Goal: Information Seeking & Learning: Learn about a topic

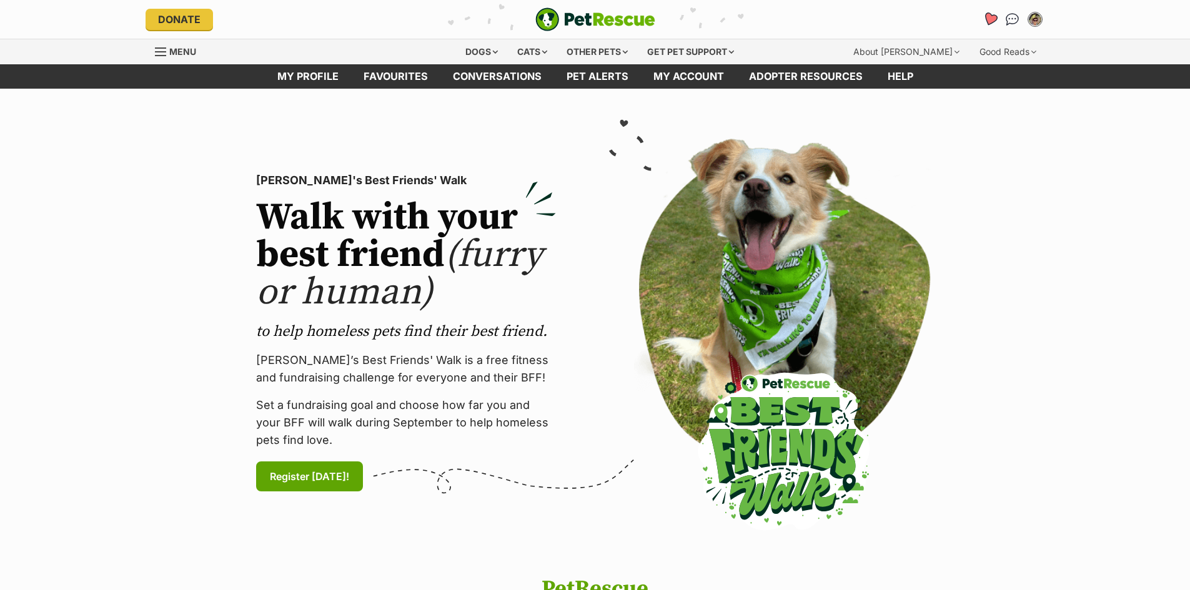
click at [988, 19] on icon "Favourites" at bounding box center [989, 19] width 15 height 14
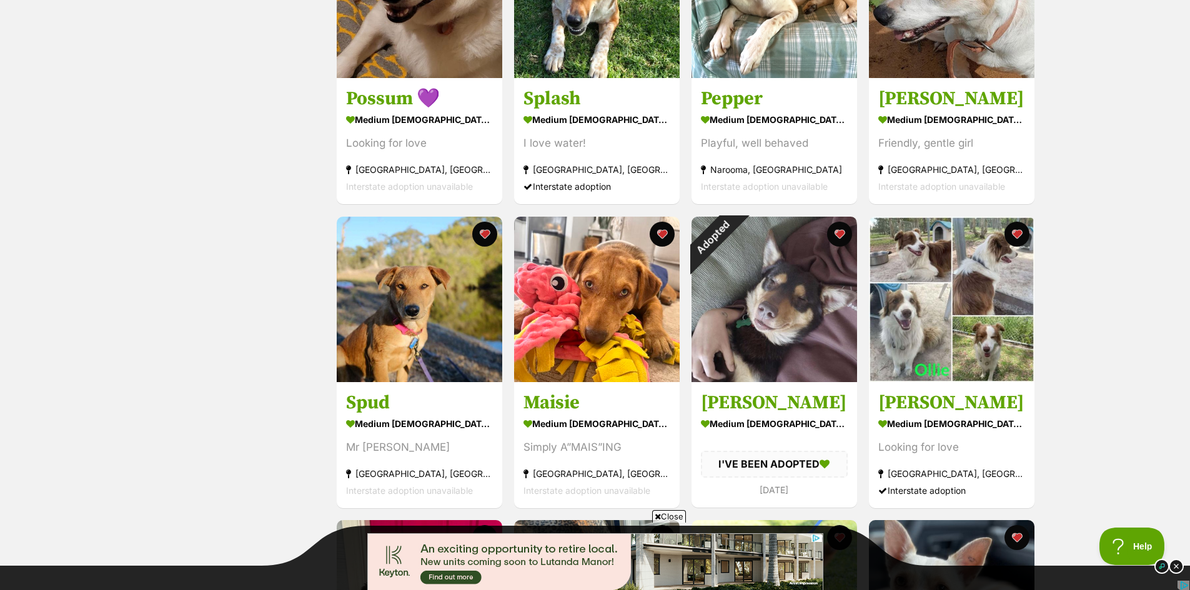
scroll to position [375, 0]
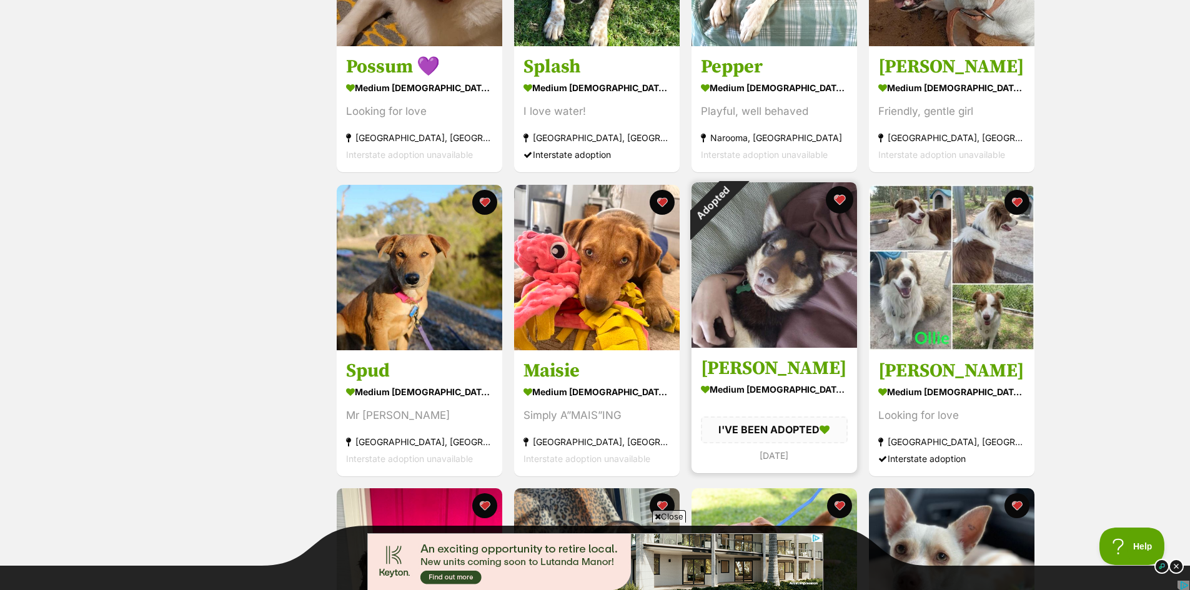
click at [838, 199] on button "favourite" at bounding box center [839, 199] width 27 height 27
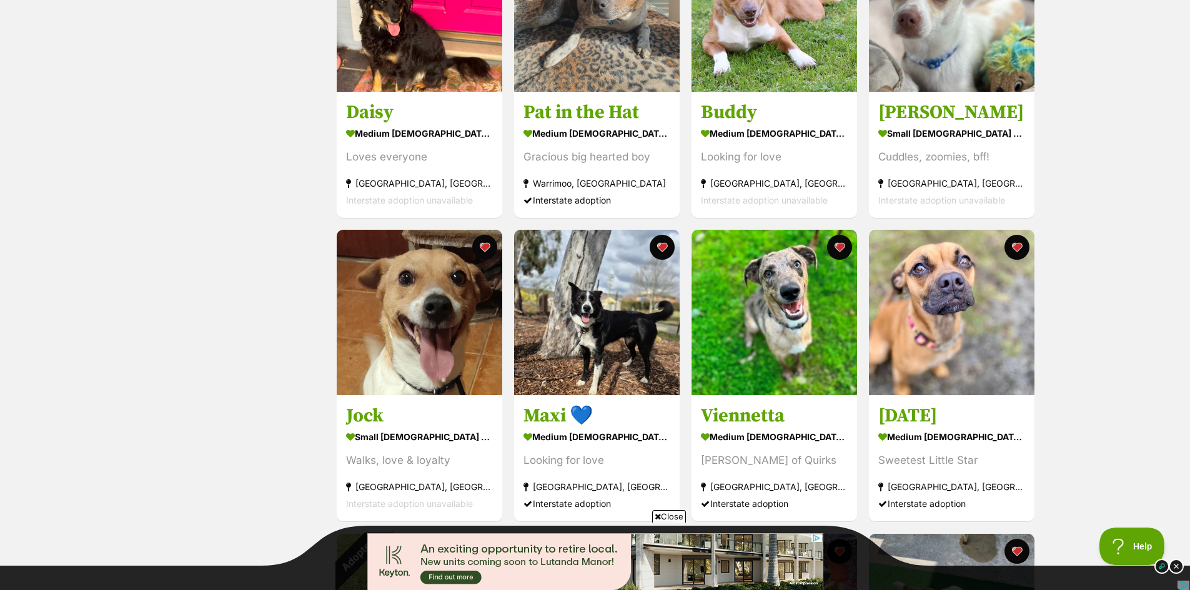
scroll to position [1249, 0]
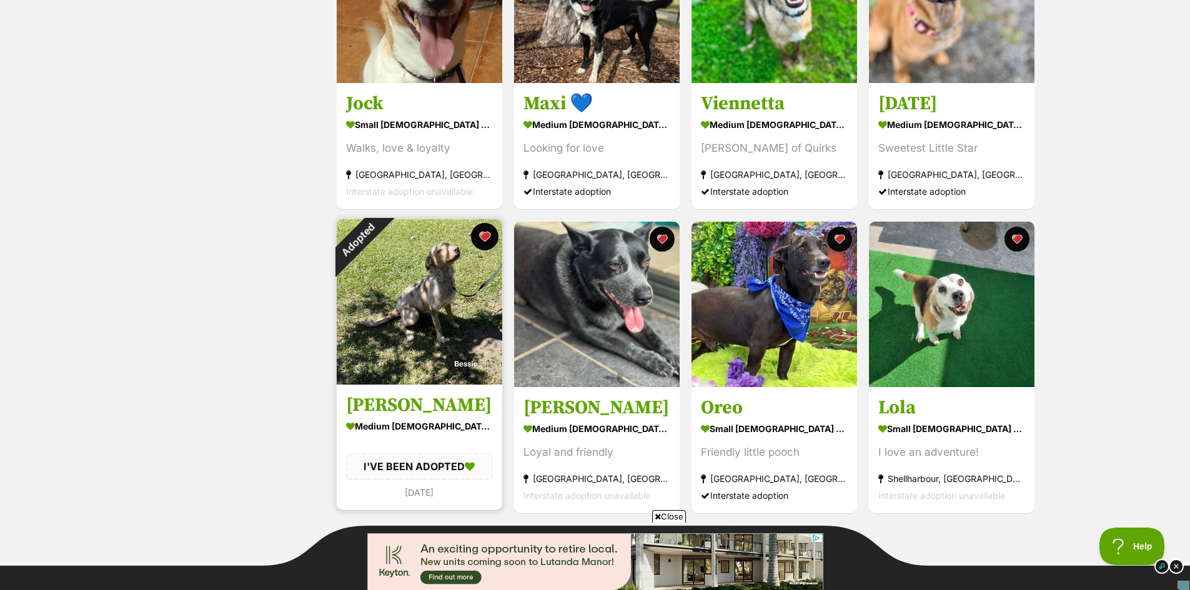
click at [484, 240] on button "favourite" at bounding box center [484, 236] width 27 height 27
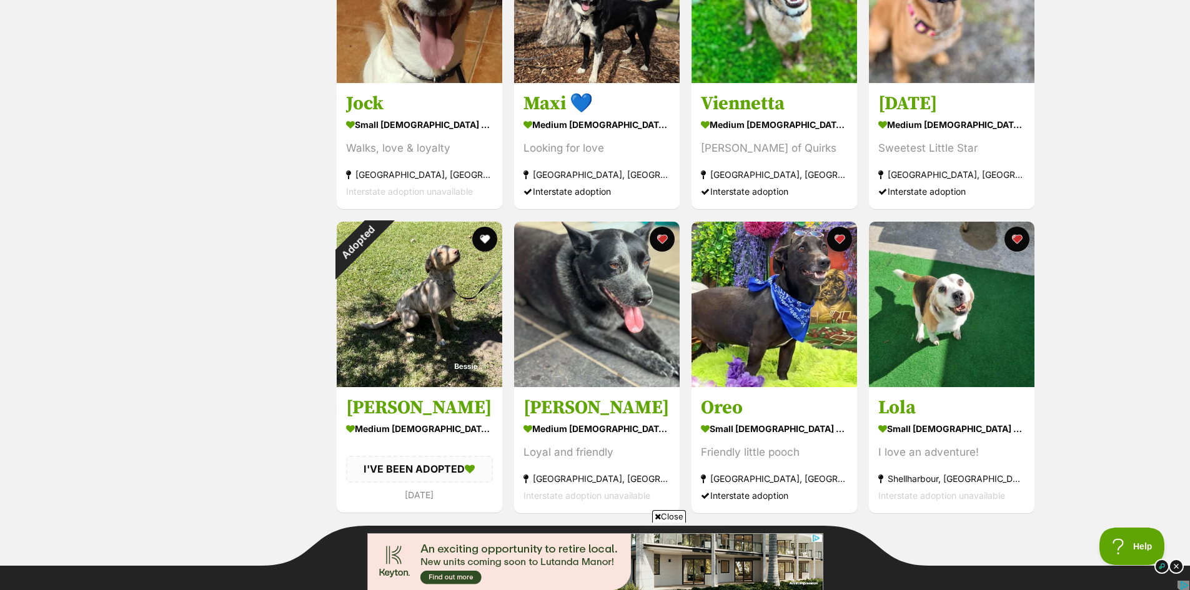
scroll to position [1562, 0]
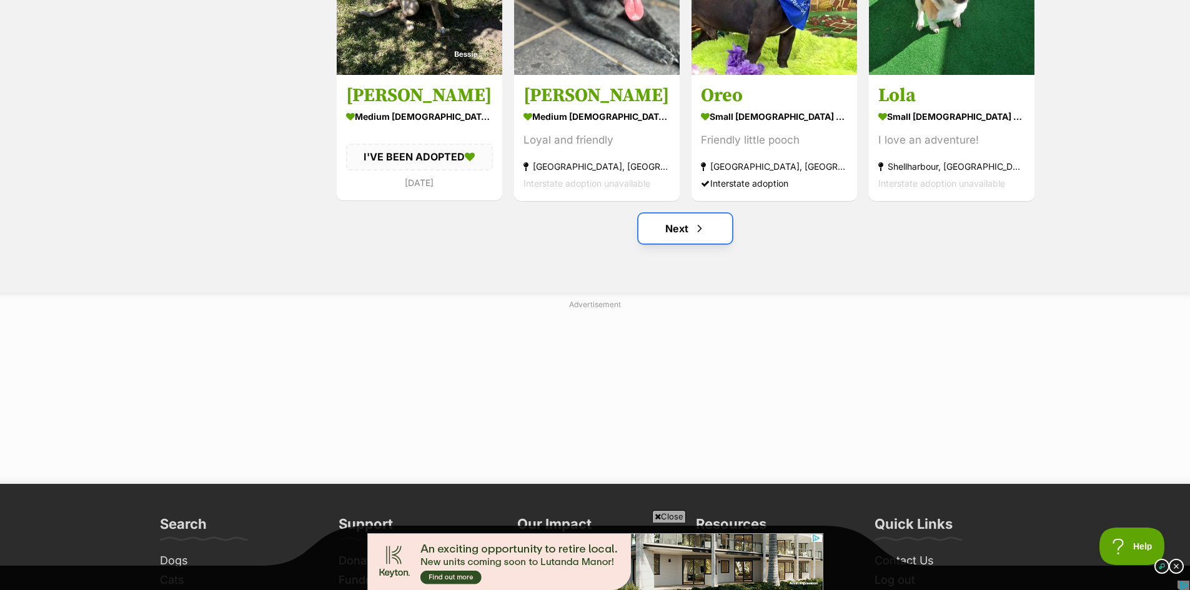
click at [688, 227] on link "Next" at bounding box center [685, 229] width 94 height 30
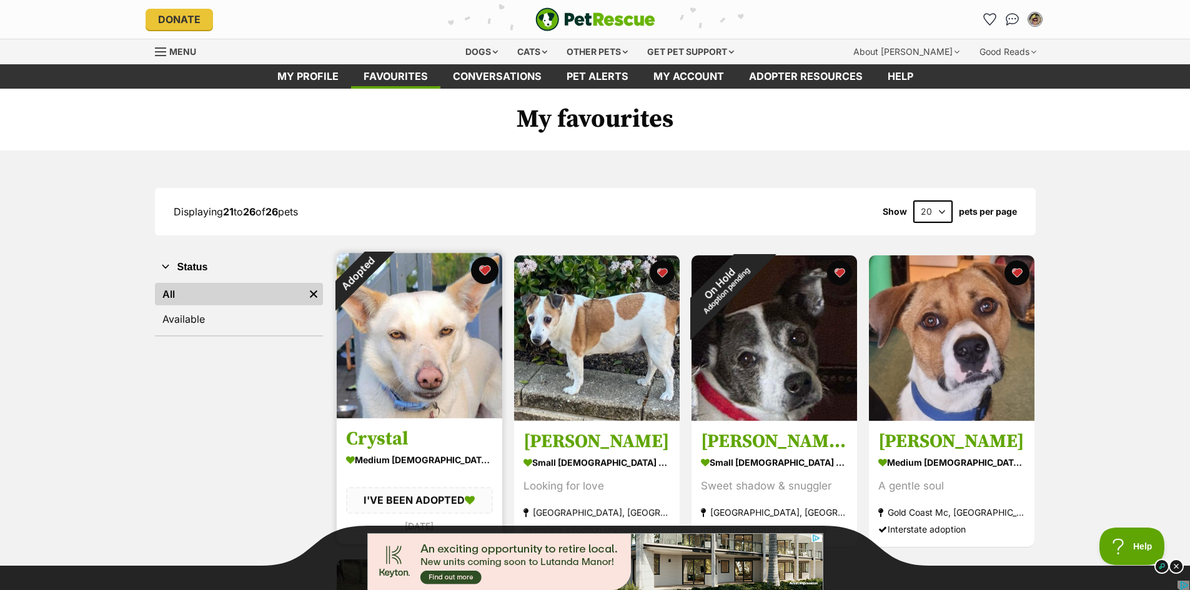
click at [487, 265] on button "favourite" at bounding box center [484, 270] width 27 height 27
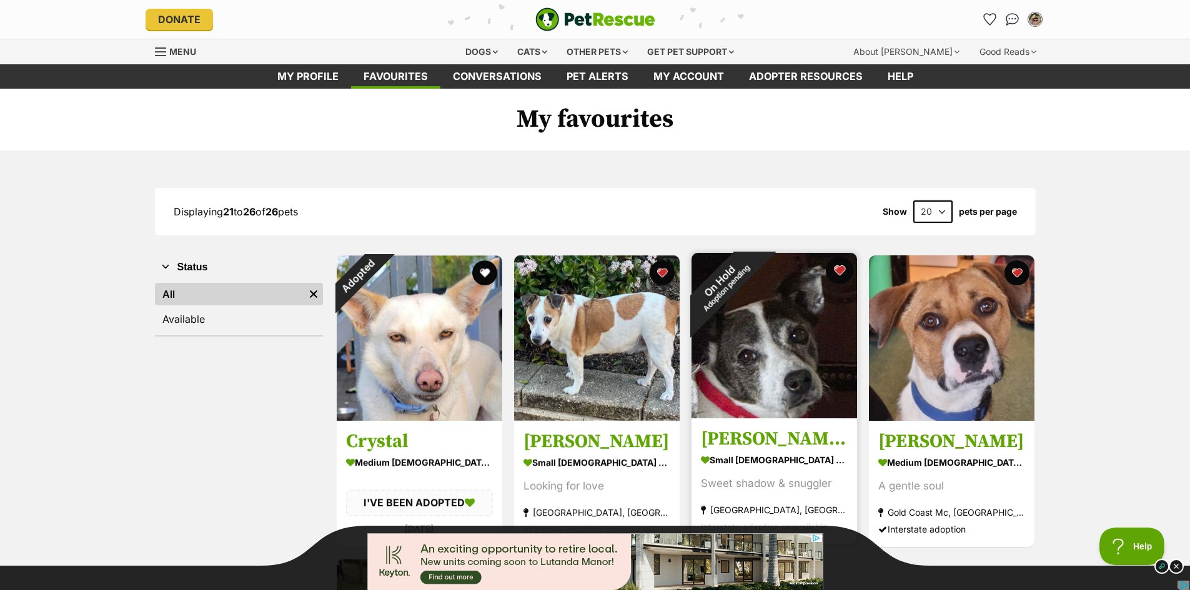
click at [837, 267] on button "favourite" at bounding box center [839, 270] width 27 height 27
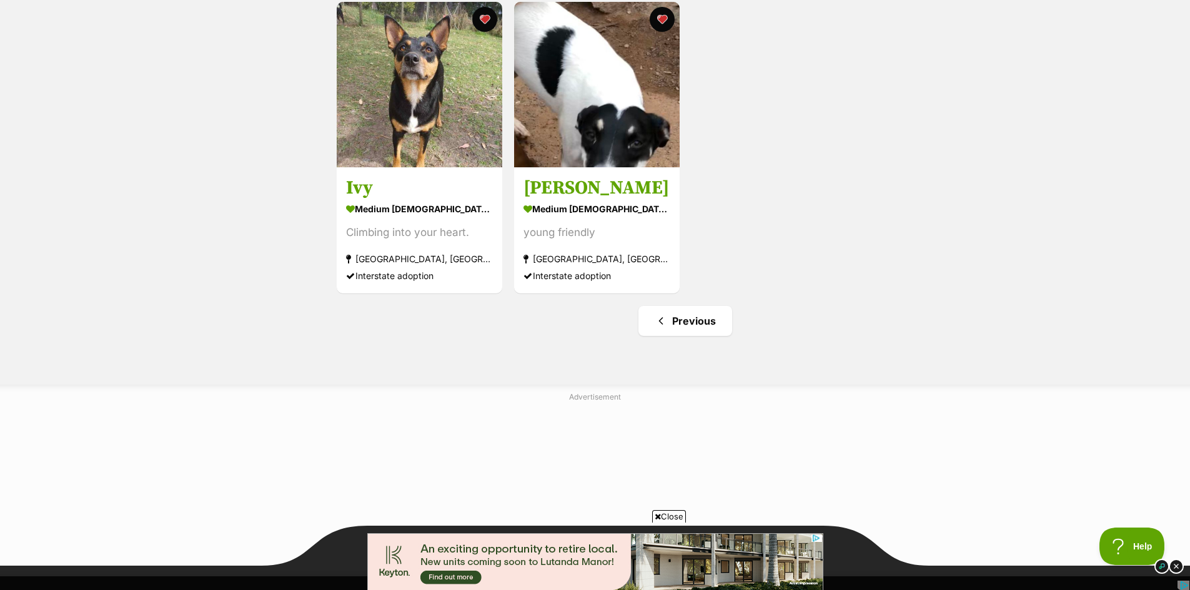
scroll to position [562, 0]
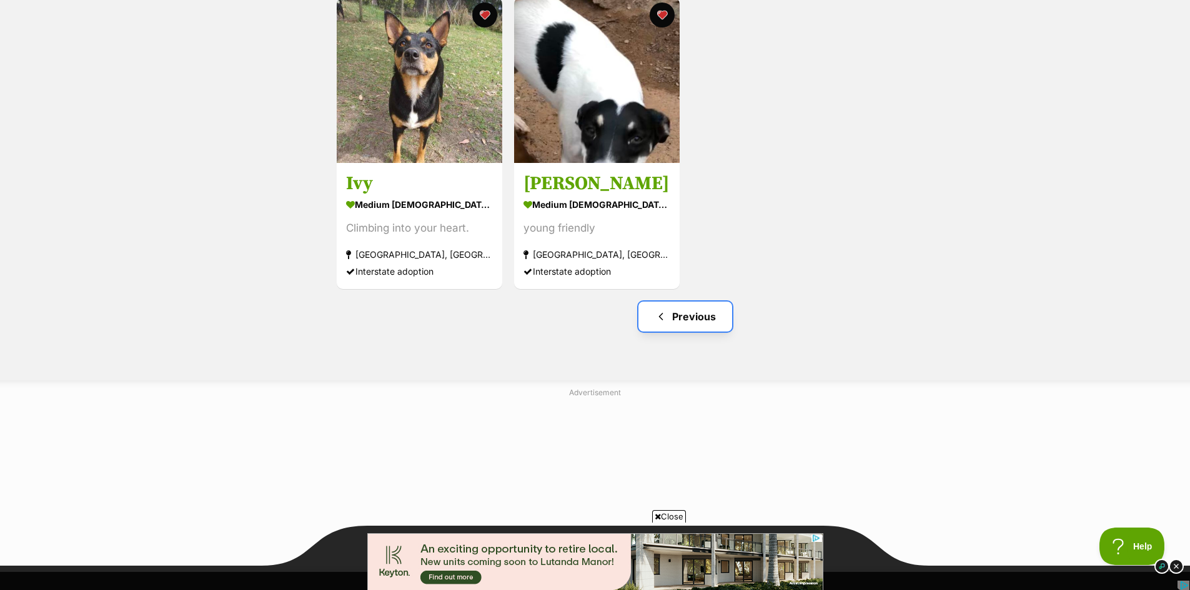
click at [685, 315] on link "Previous" at bounding box center [685, 317] width 94 height 30
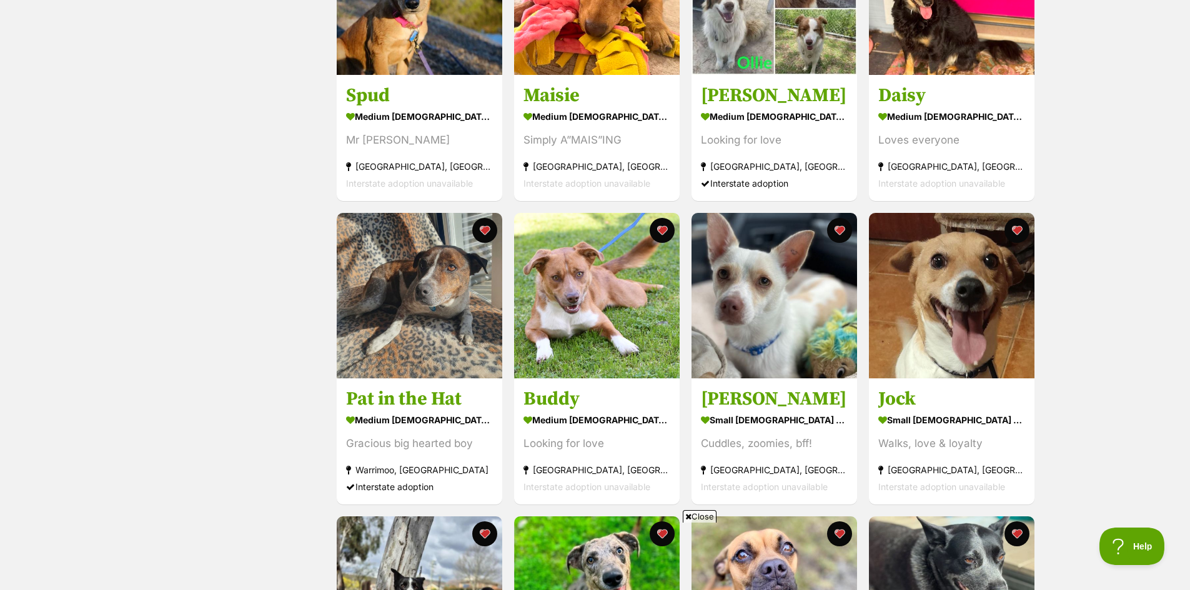
scroll to position [625, 0]
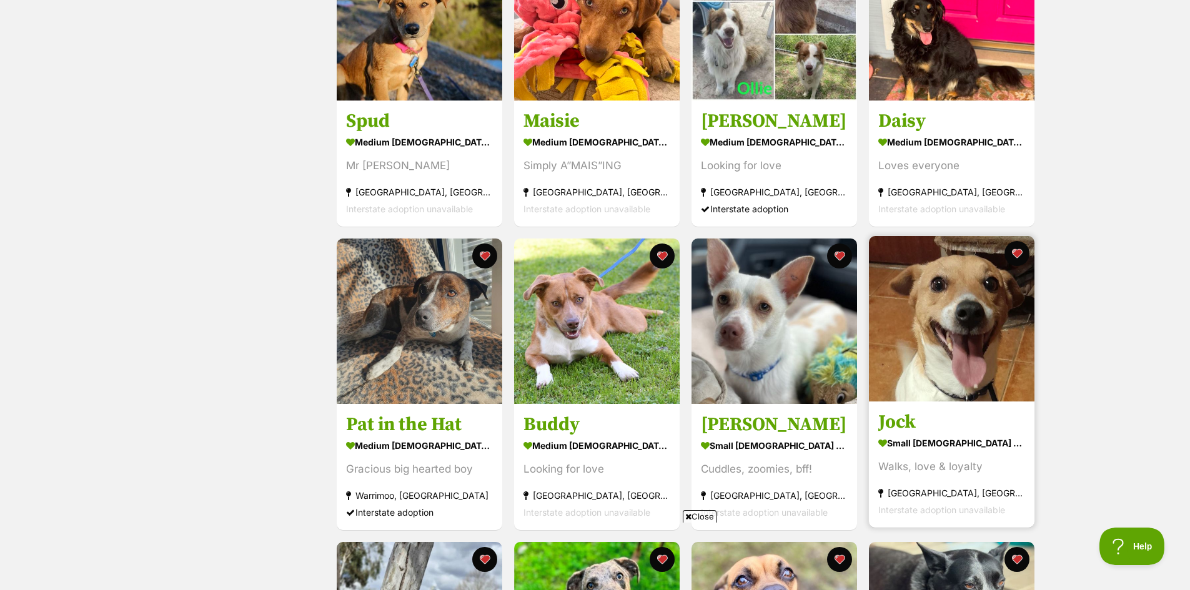
click at [979, 326] on img at bounding box center [952, 319] width 166 height 166
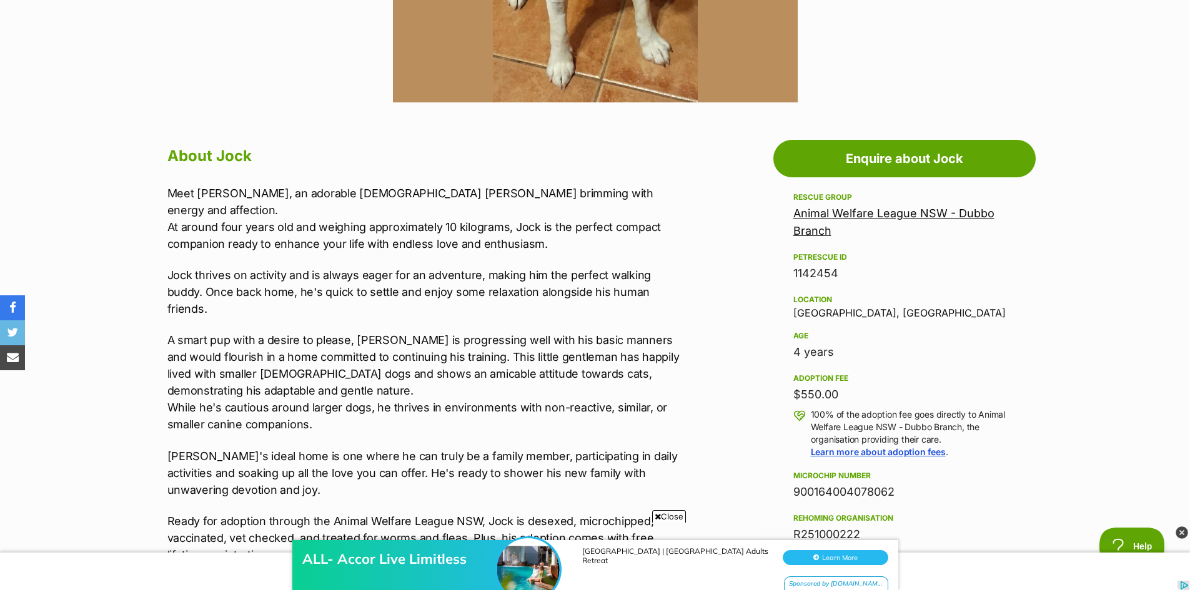
scroll to position [625, 0]
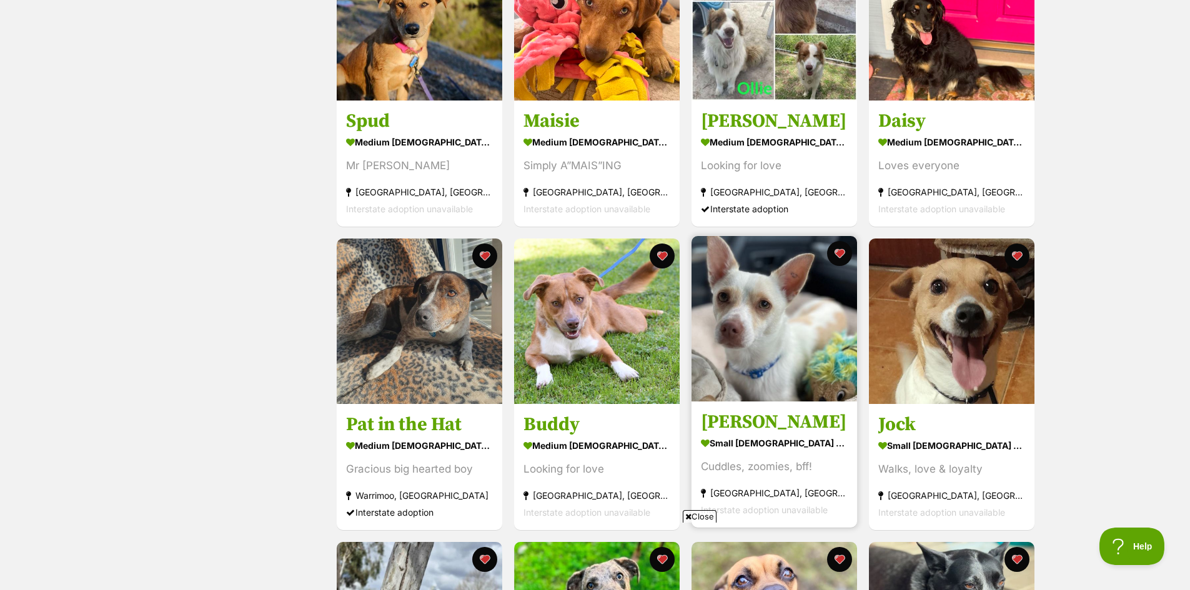
click at [778, 329] on img at bounding box center [774, 319] width 166 height 166
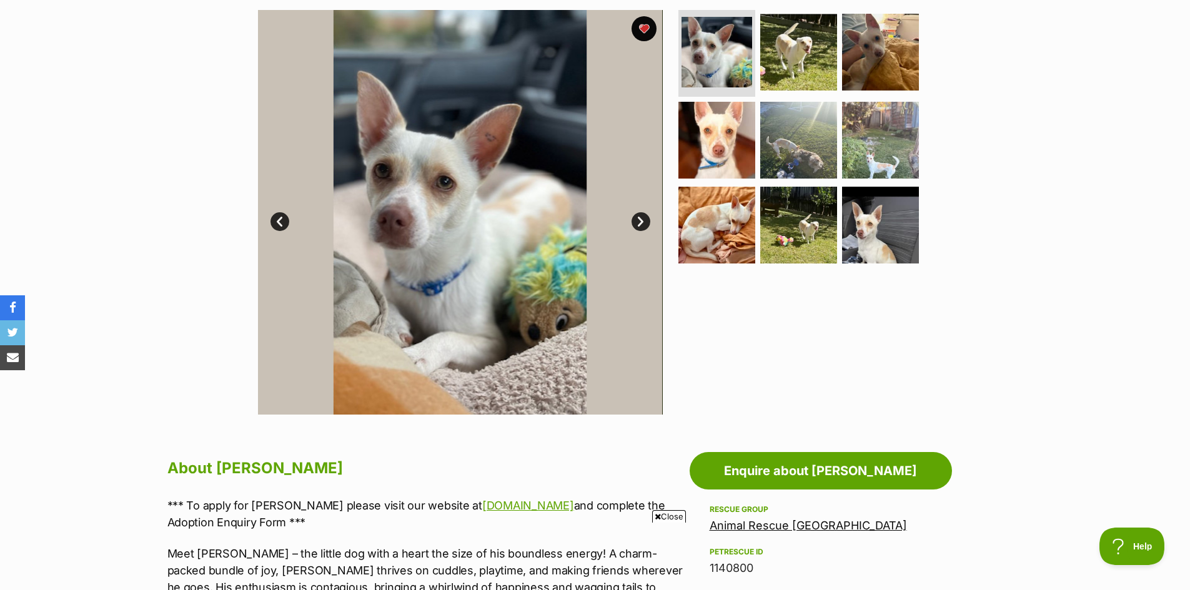
click at [645, 222] on link "Next" at bounding box center [641, 221] width 19 height 19
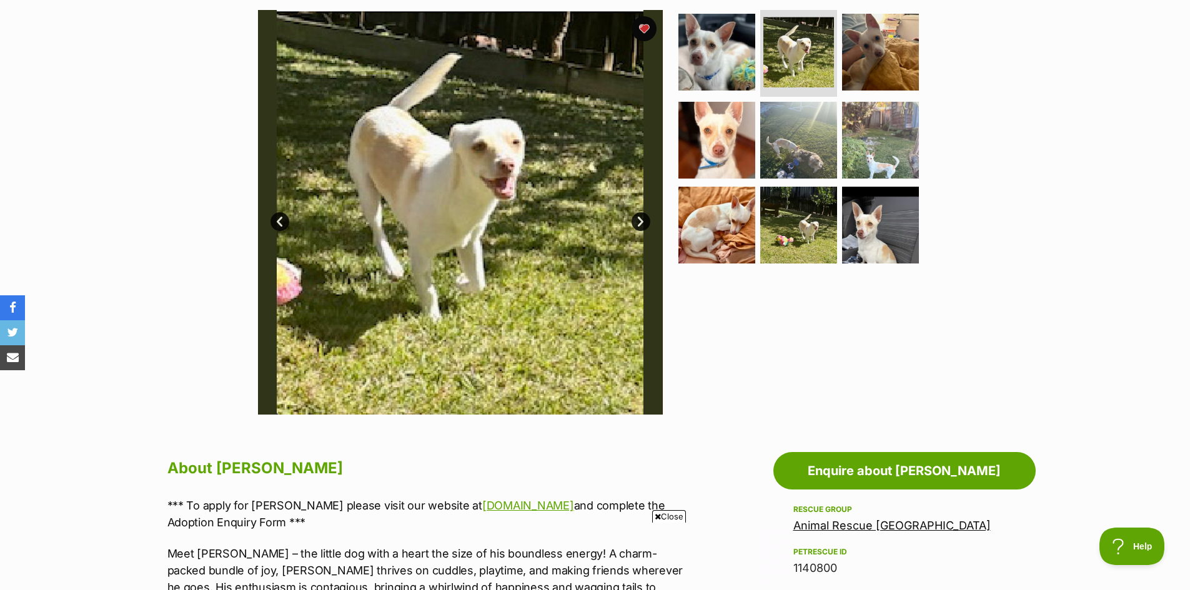
click at [645, 222] on link "Next" at bounding box center [641, 221] width 19 height 19
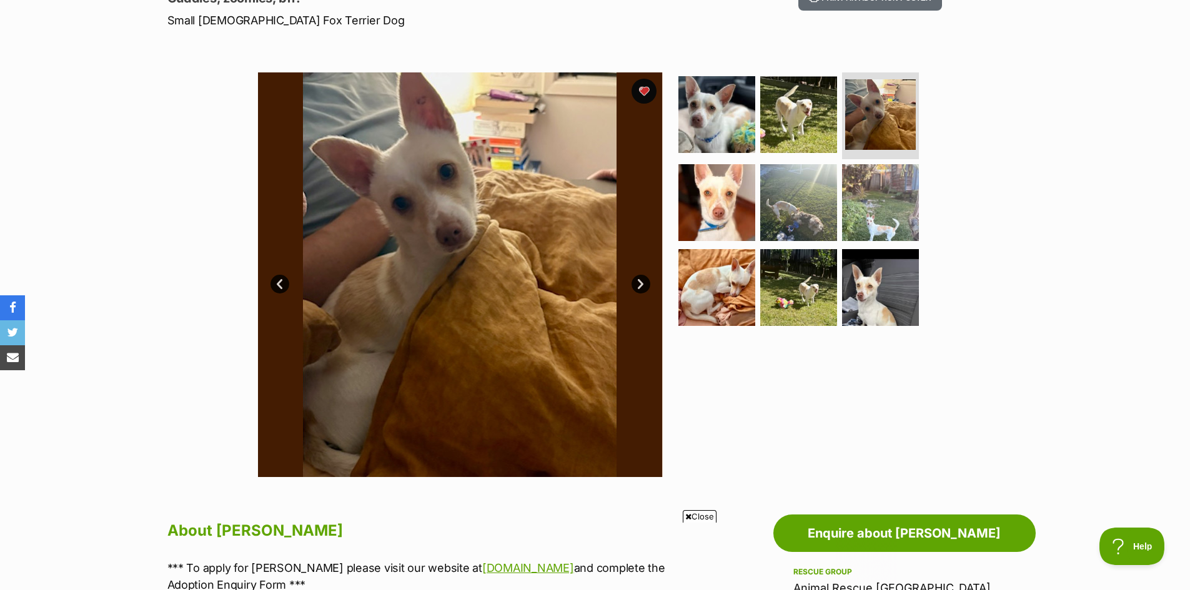
click at [643, 284] on link "Next" at bounding box center [641, 284] width 19 height 19
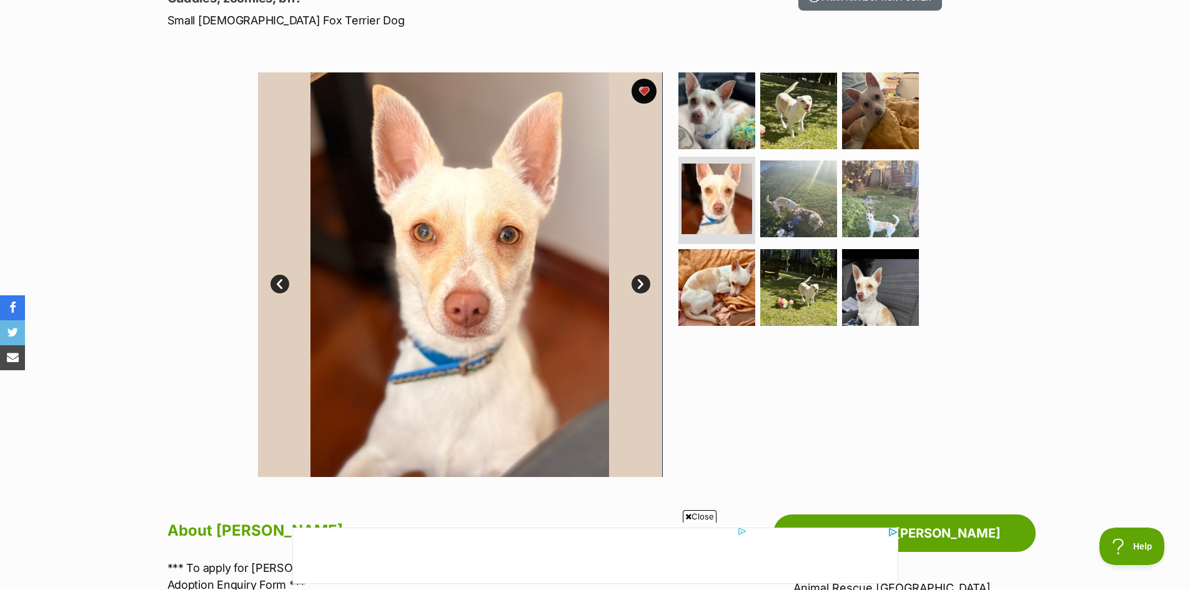
click at [643, 284] on link "Next" at bounding box center [641, 284] width 19 height 19
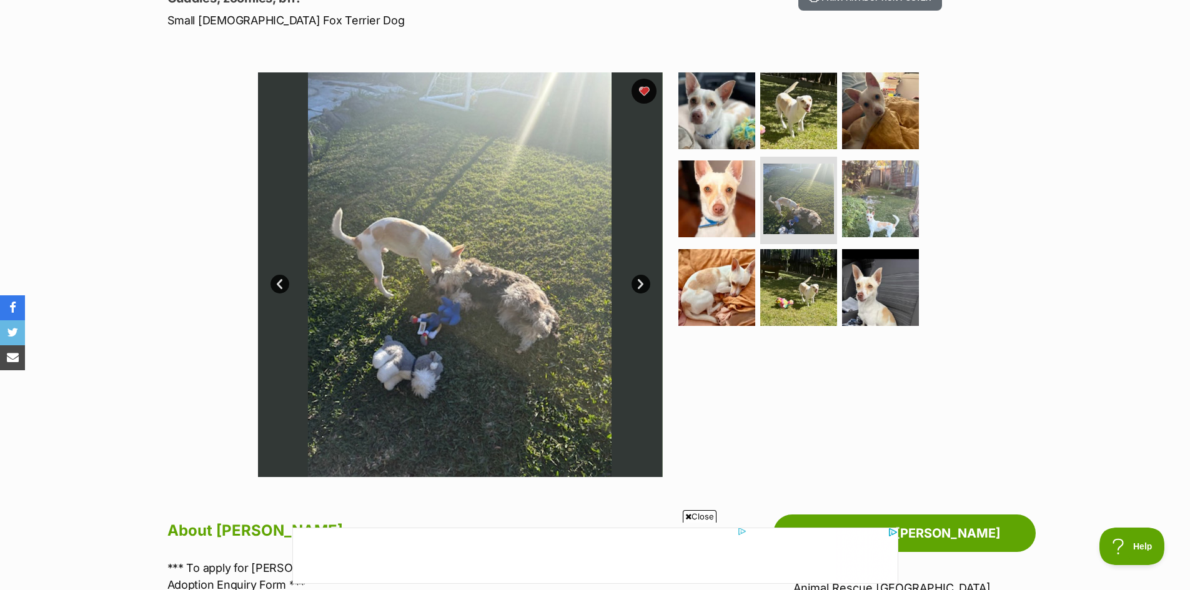
click at [643, 284] on link "Next" at bounding box center [641, 284] width 19 height 19
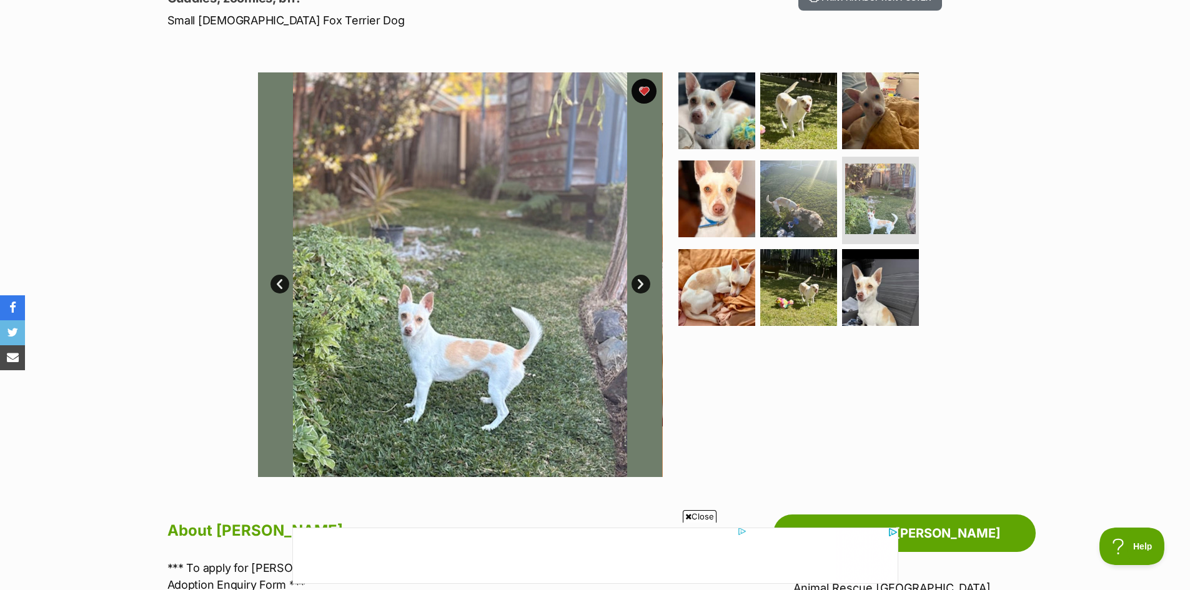
click at [643, 284] on link "Next" at bounding box center [641, 284] width 19 height 19
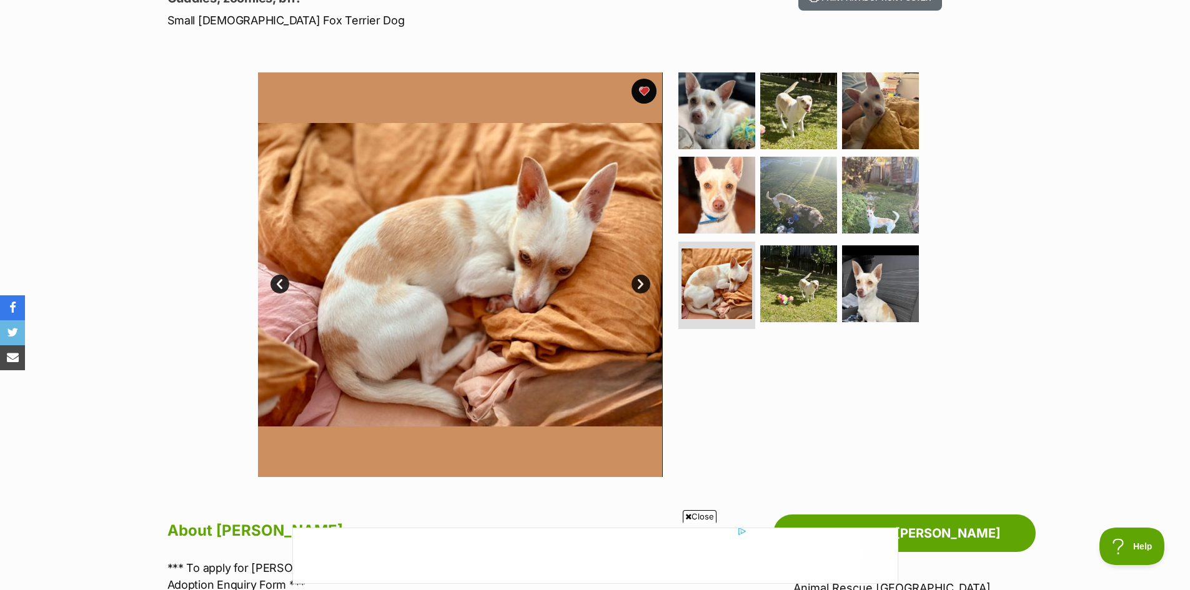
click at [643, 284] on link "Next" at bounding box center [641, 284] width 19 height 19
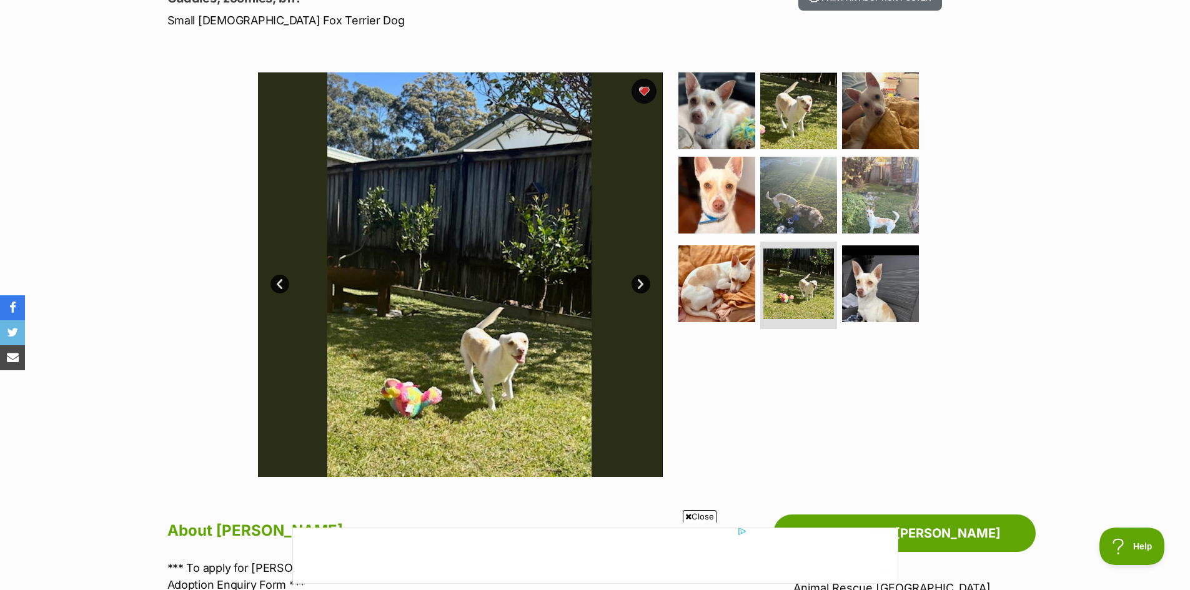
click at [643, 284] on link "Next" at bounding box center [641, 284] width 19 height 19
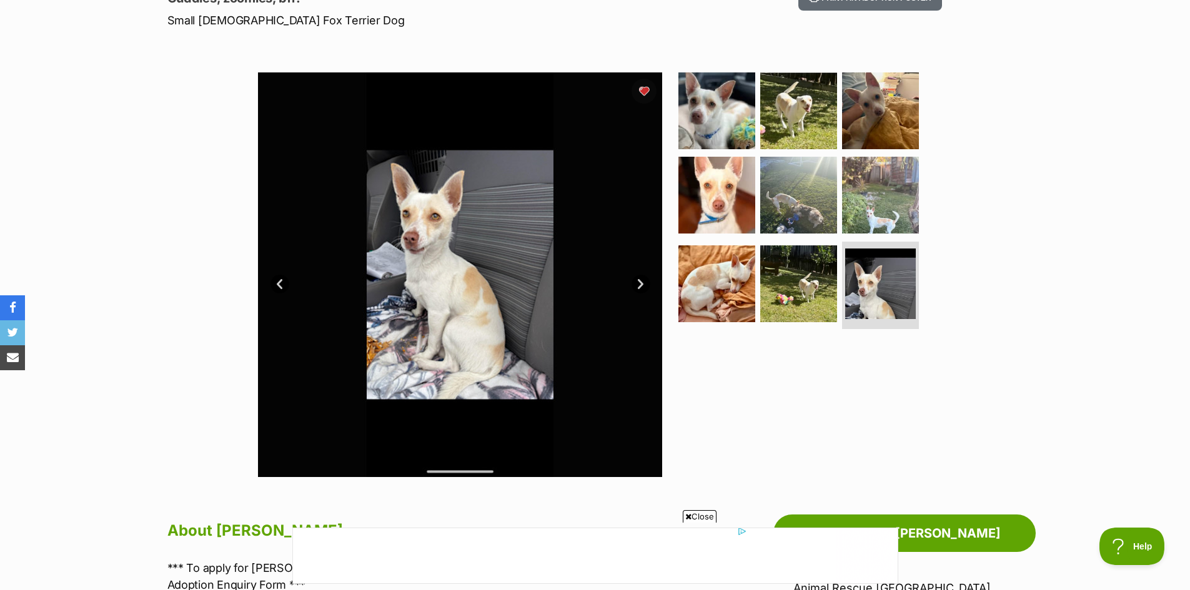
click at [643, 284] on link "Next" at bounding box center [641, 284] width 19 height 19
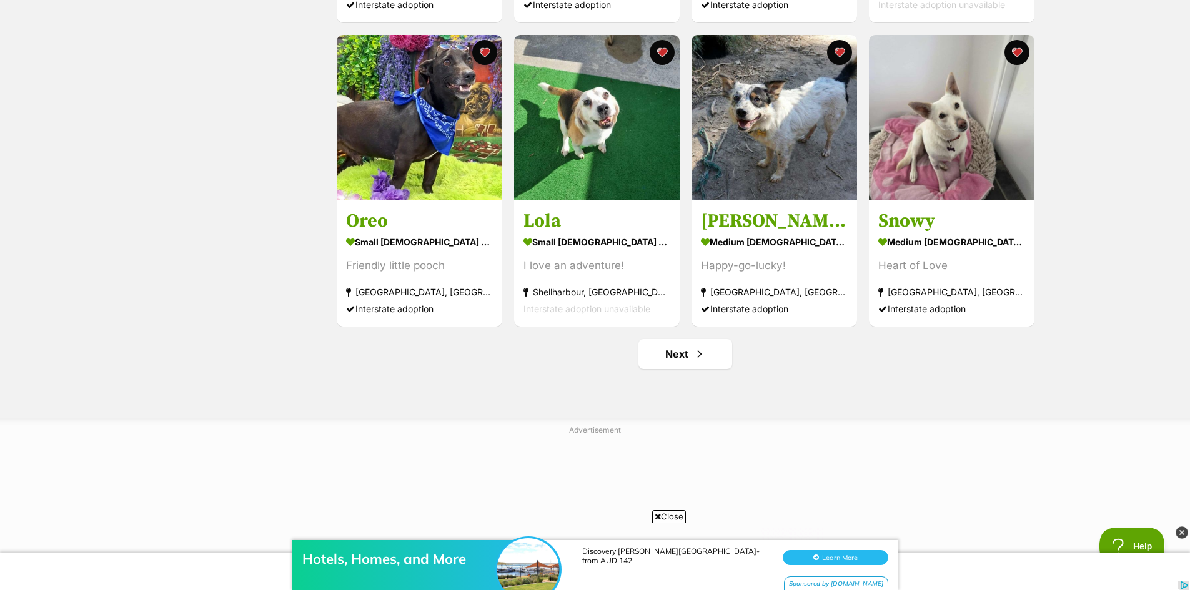
scroll to position [1437, 0]
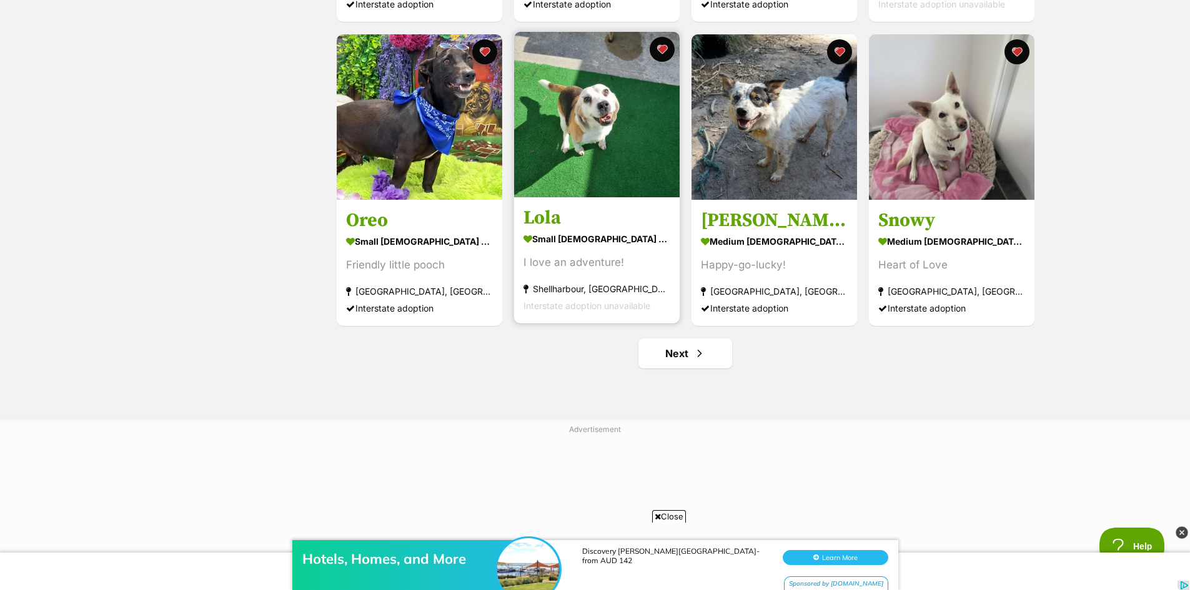
click at [591, 121] on img at bounding box center [597, 115] width 166 height 166
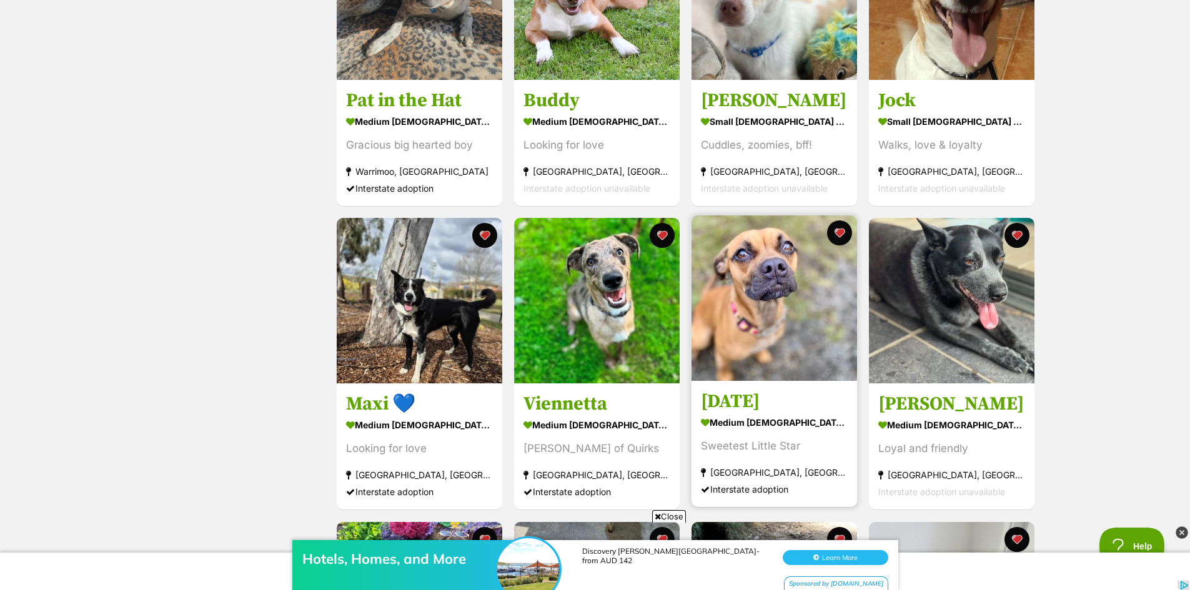
scroll to position [937, 0]
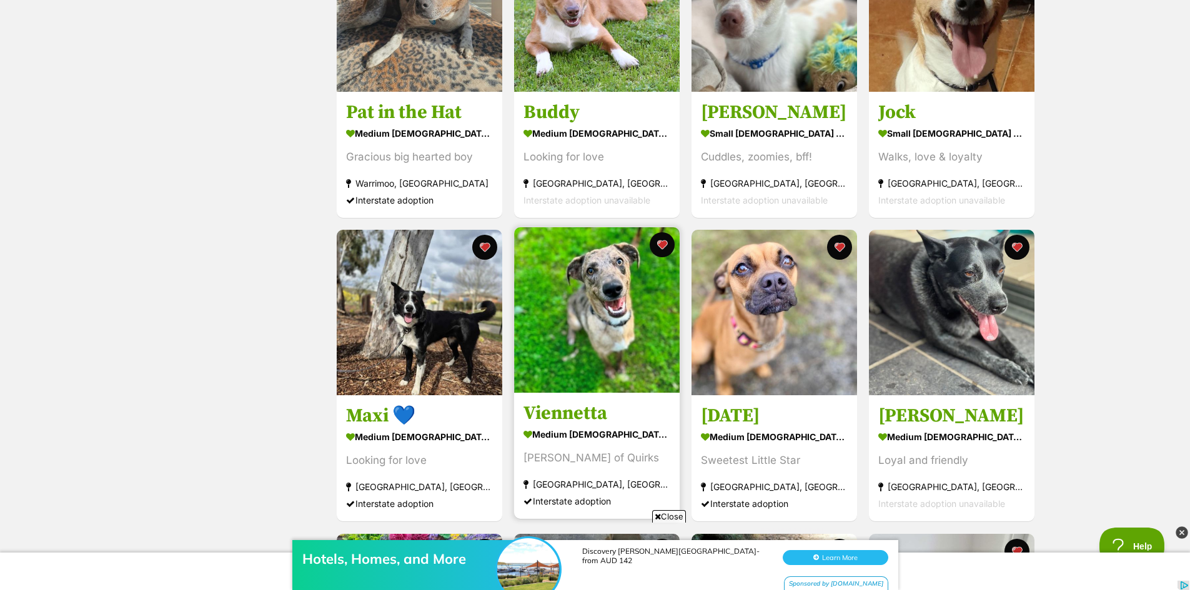
click at [622, 304] on img at bounding box center [597, 310] width 166 height 166
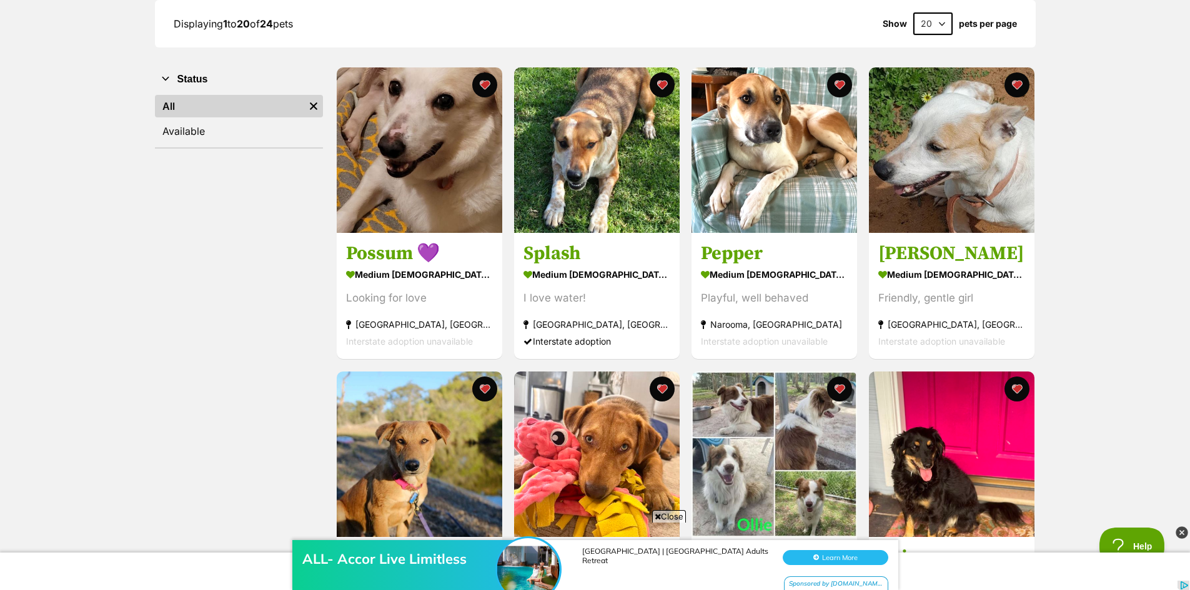
scroll to position [187, 0]
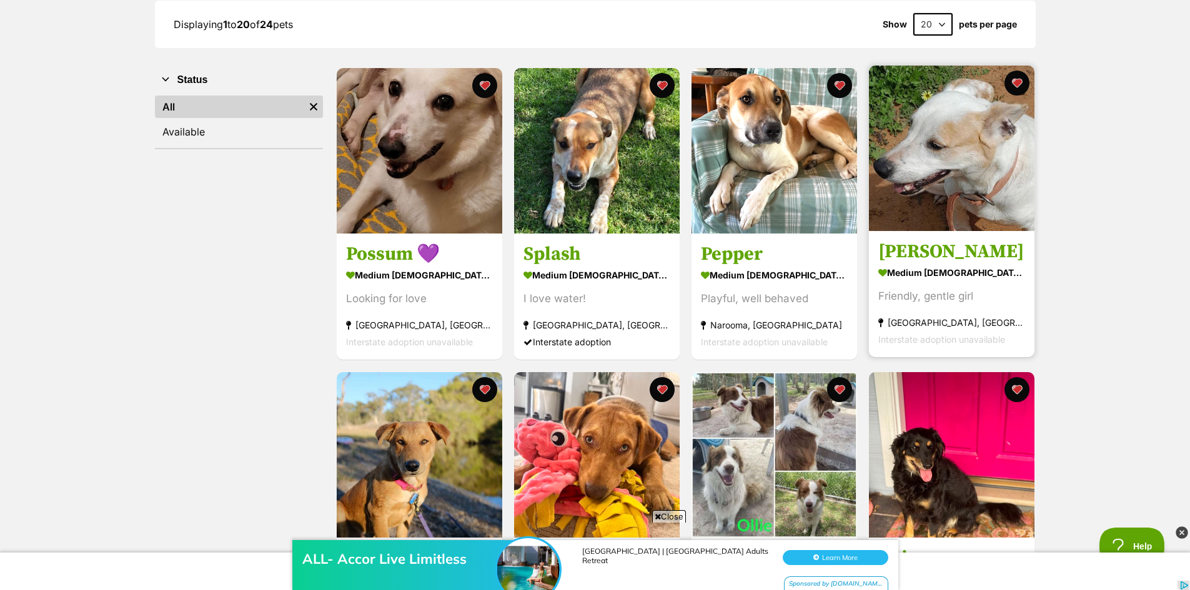
click at [974, 134] on img at bounding box center [952, 149] width 166 height 166
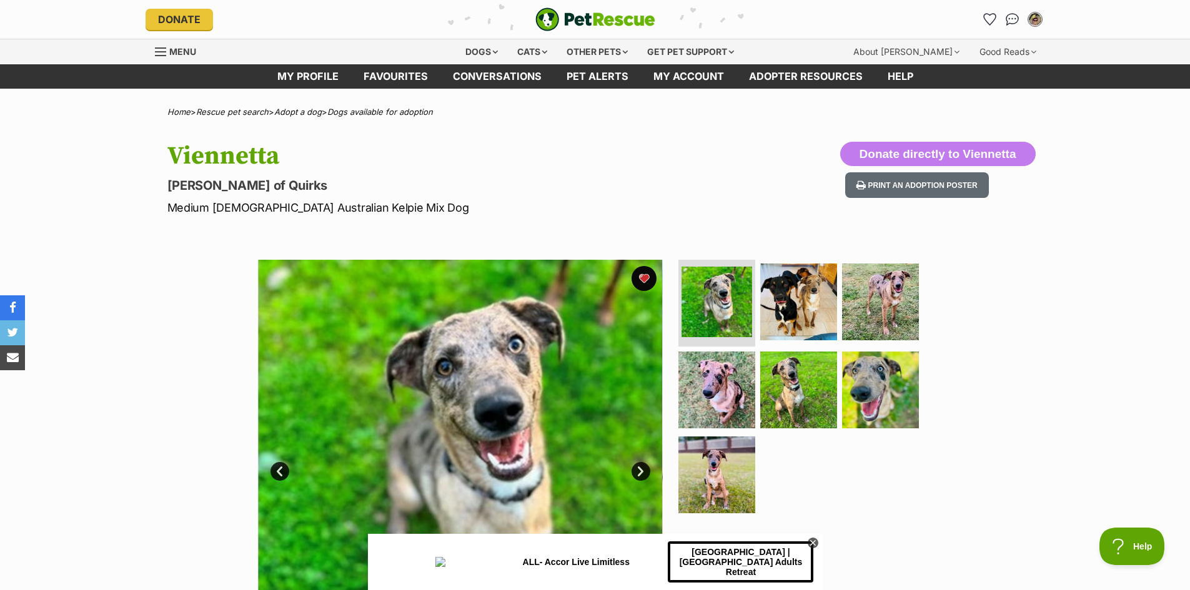
click at [642, 470] on link "Next" at bounding box center [641, 471] width 19 height 19
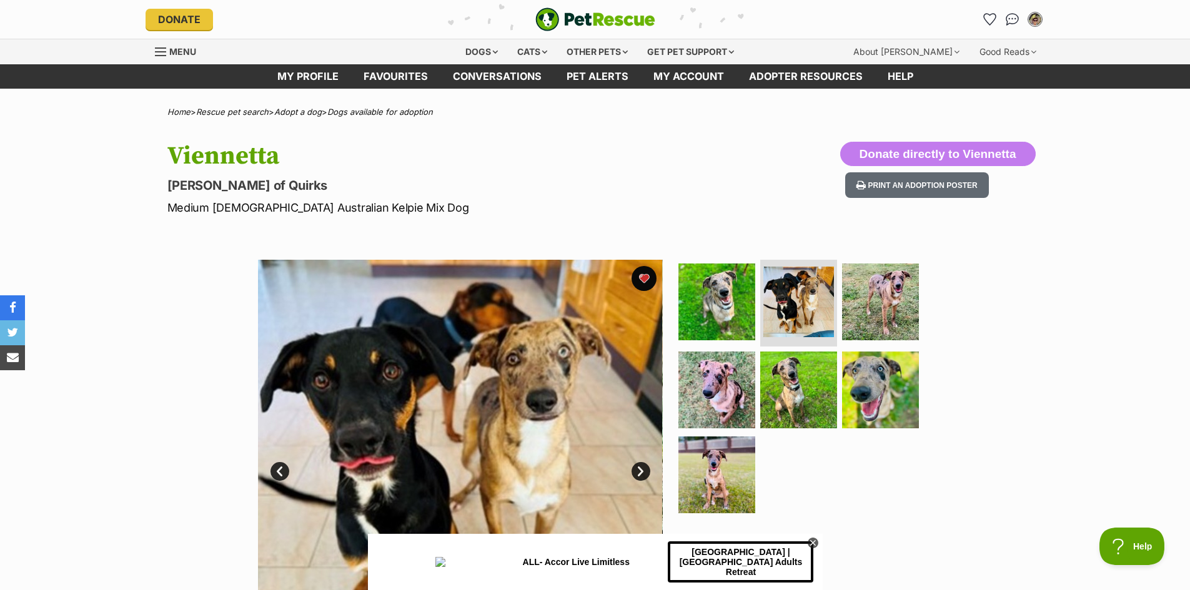
click at [642, 470] on link "Next" at bounding box center [641, 471] width 19 height 19
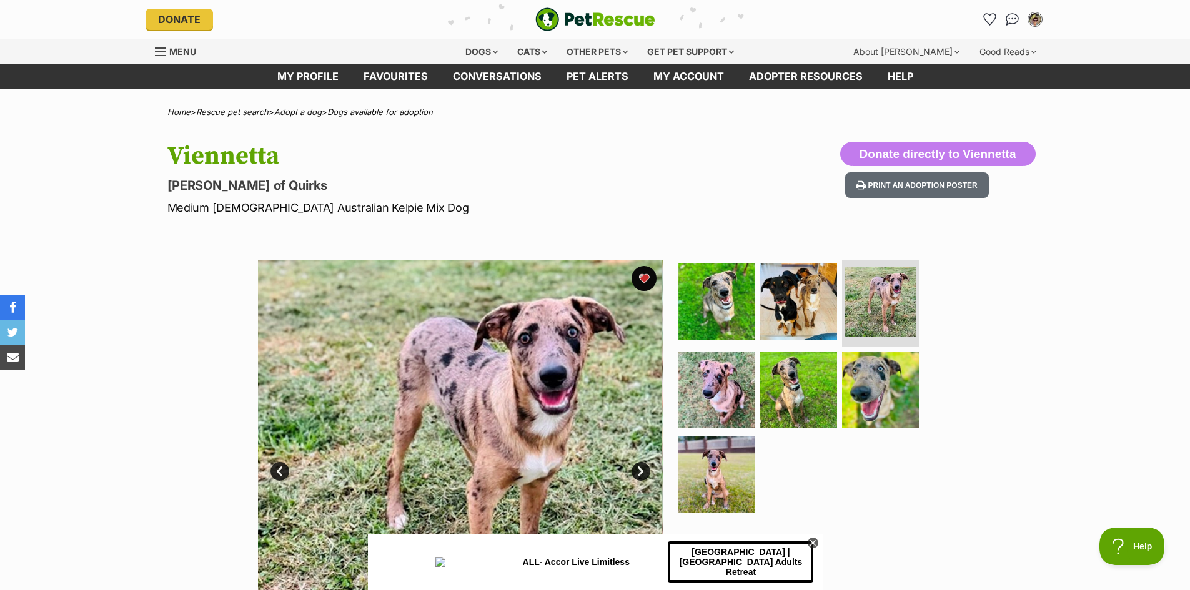
click at [642, 470] on link "Next" at bounding box center [641, 471] width 19 height 19
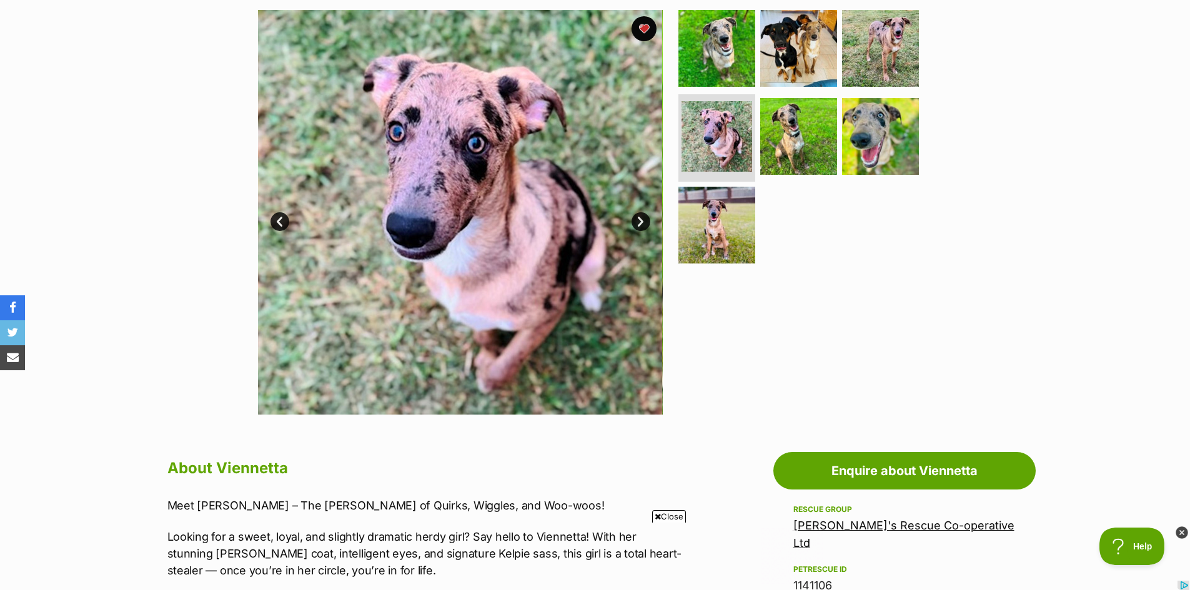
click at [638, 220] on link "Next" at bounding box center [641, 221] width 19 height 19
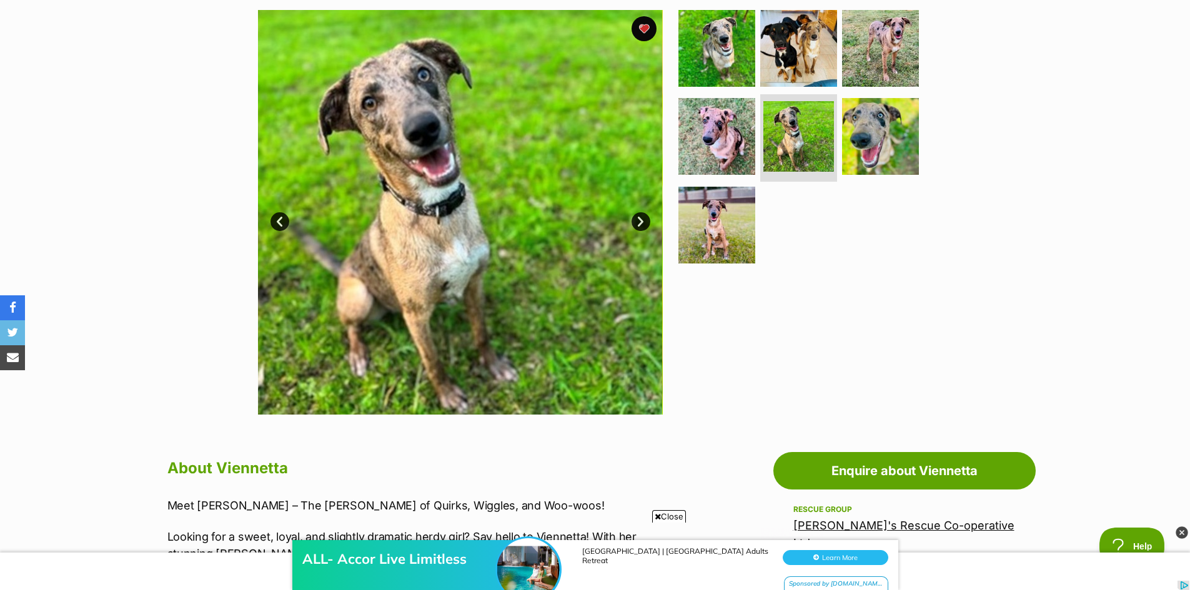
click at [638, 220] on link "Next" at bounding box center [641, 221] width 19 height 19
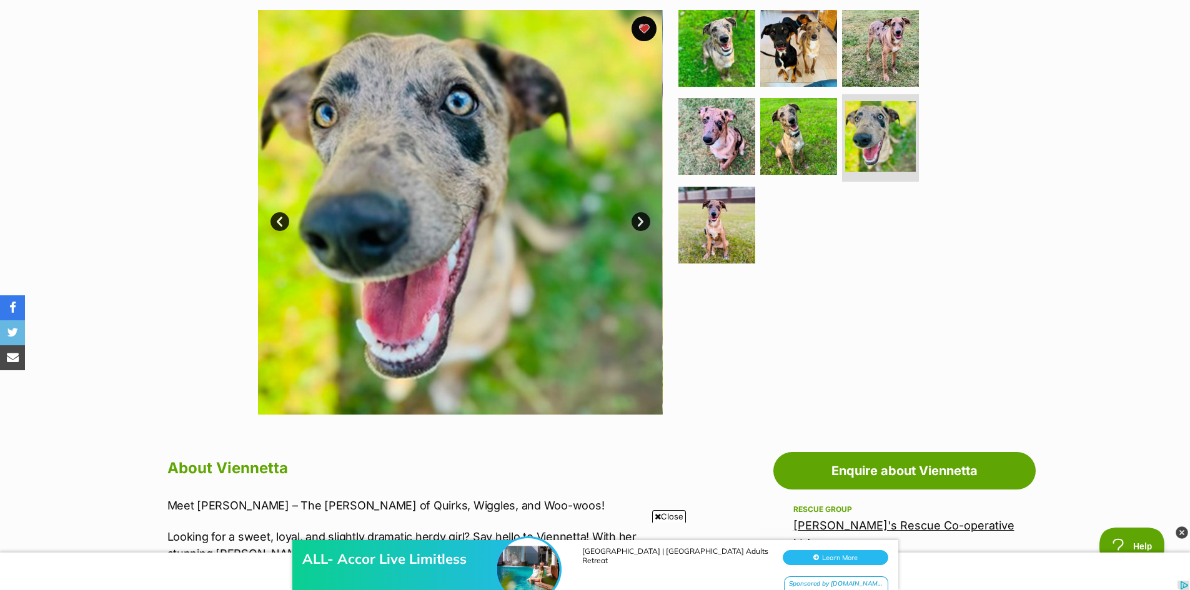
click at [638, 220] on link "Next" at bounding box center [641, 221] width 19 height 19
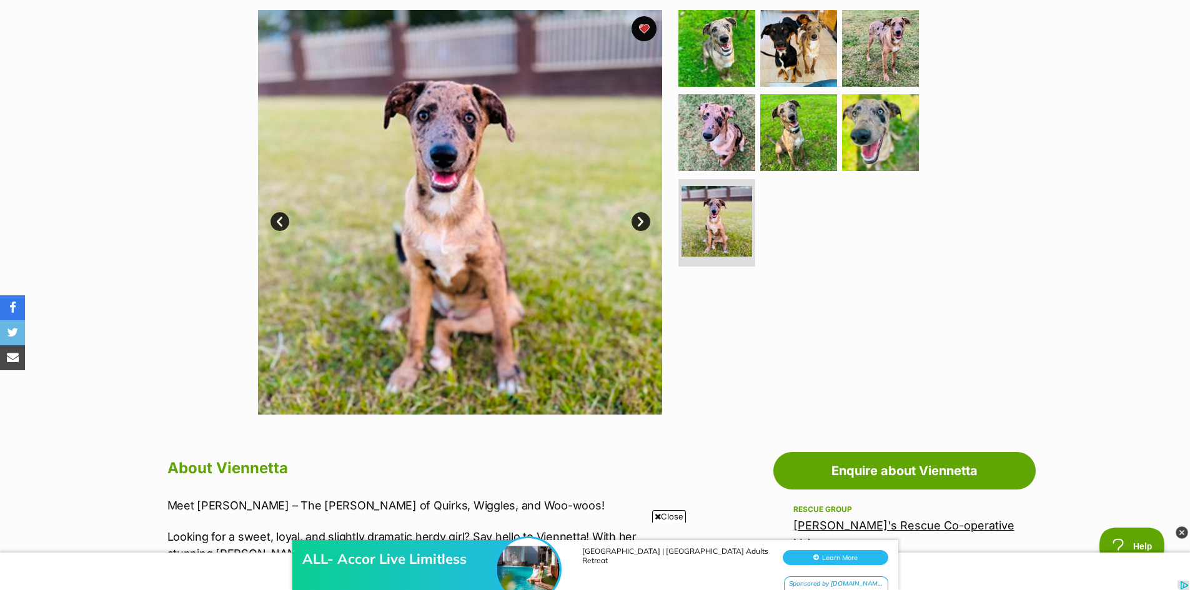
click at [638, 220] on link "Next" at bounding box center [641, 221] width 19 height 19
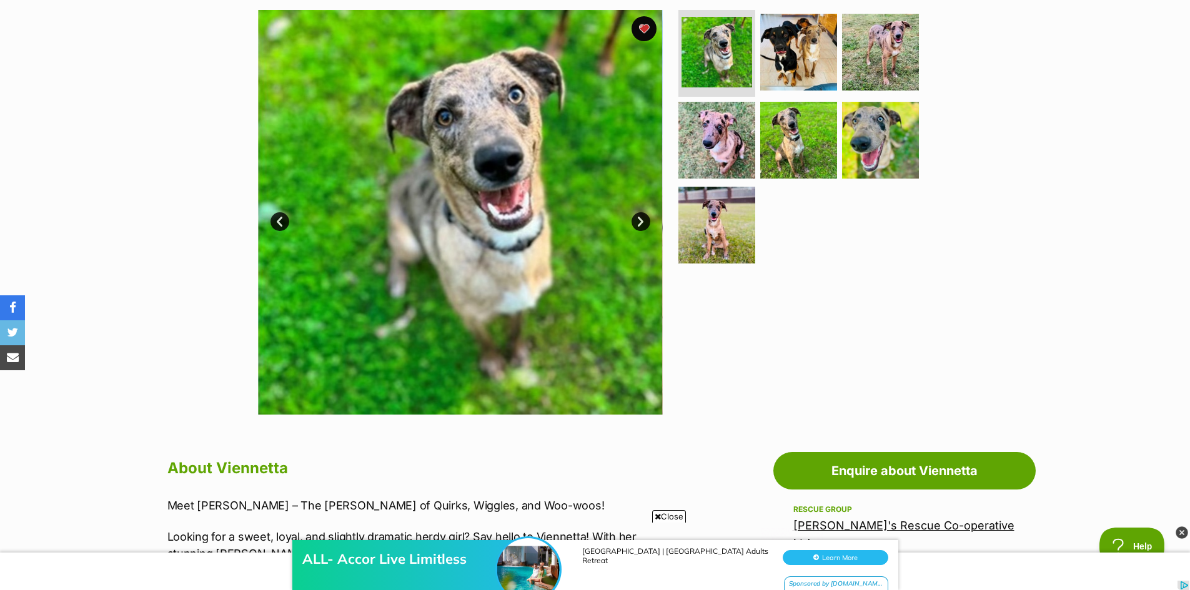
click at [638, 220] on link "Next" at bounding box center [641, 221] width 19 height 19
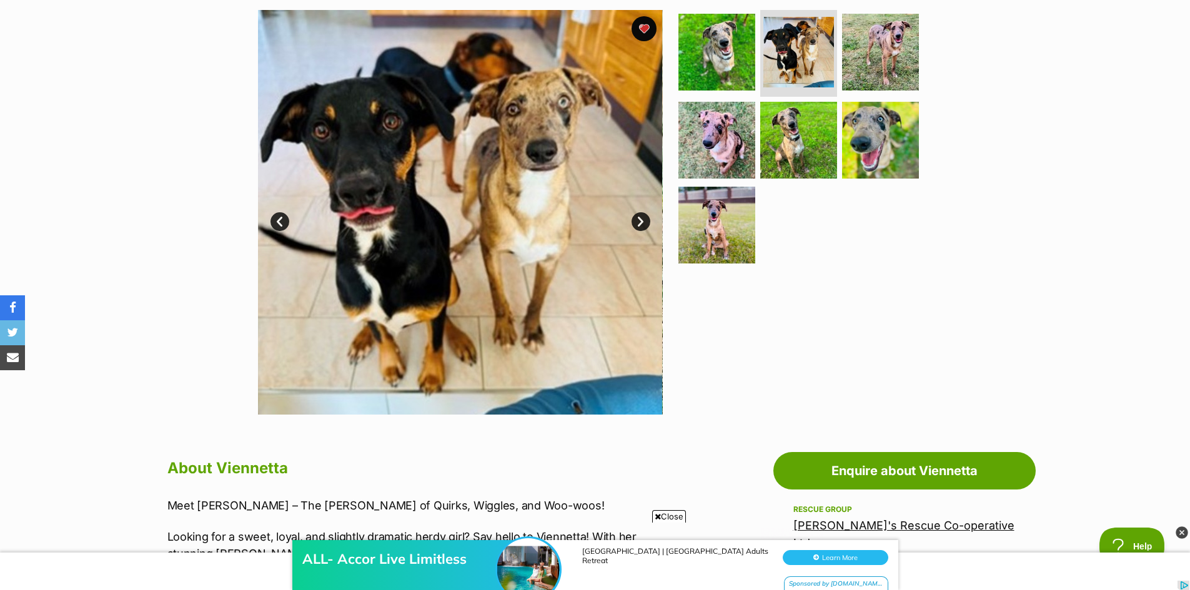
click at [638, 220] on link "Next" at bounding box center [641, 221] width 19 height 19
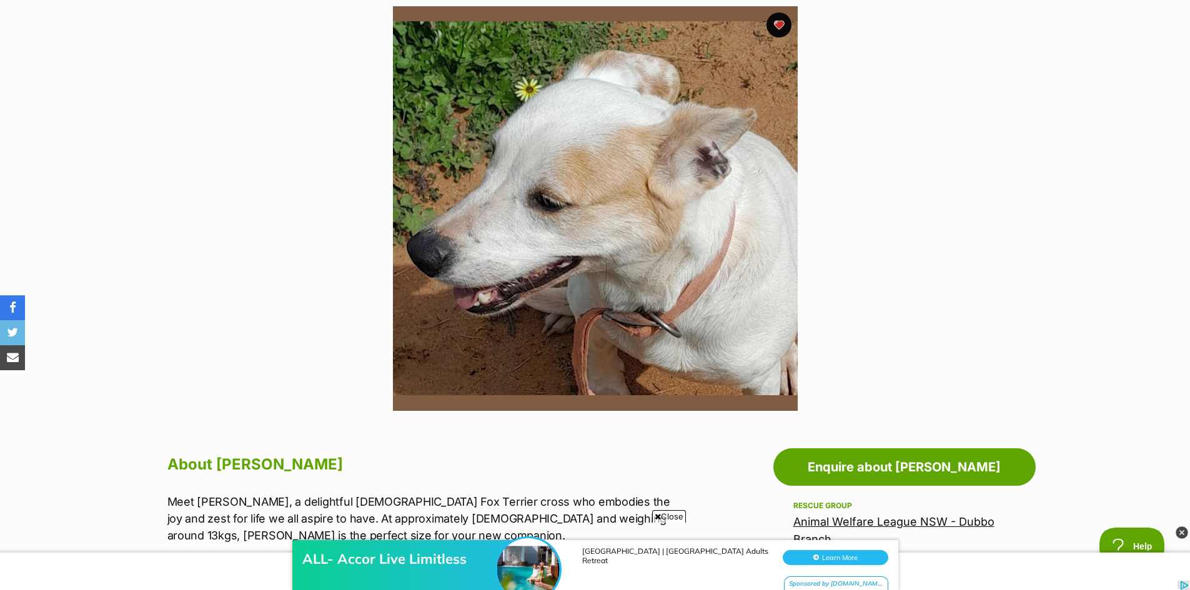
scroll to position [250, 0]
